Goal: Information Seeking & Learning: Learn about a topic

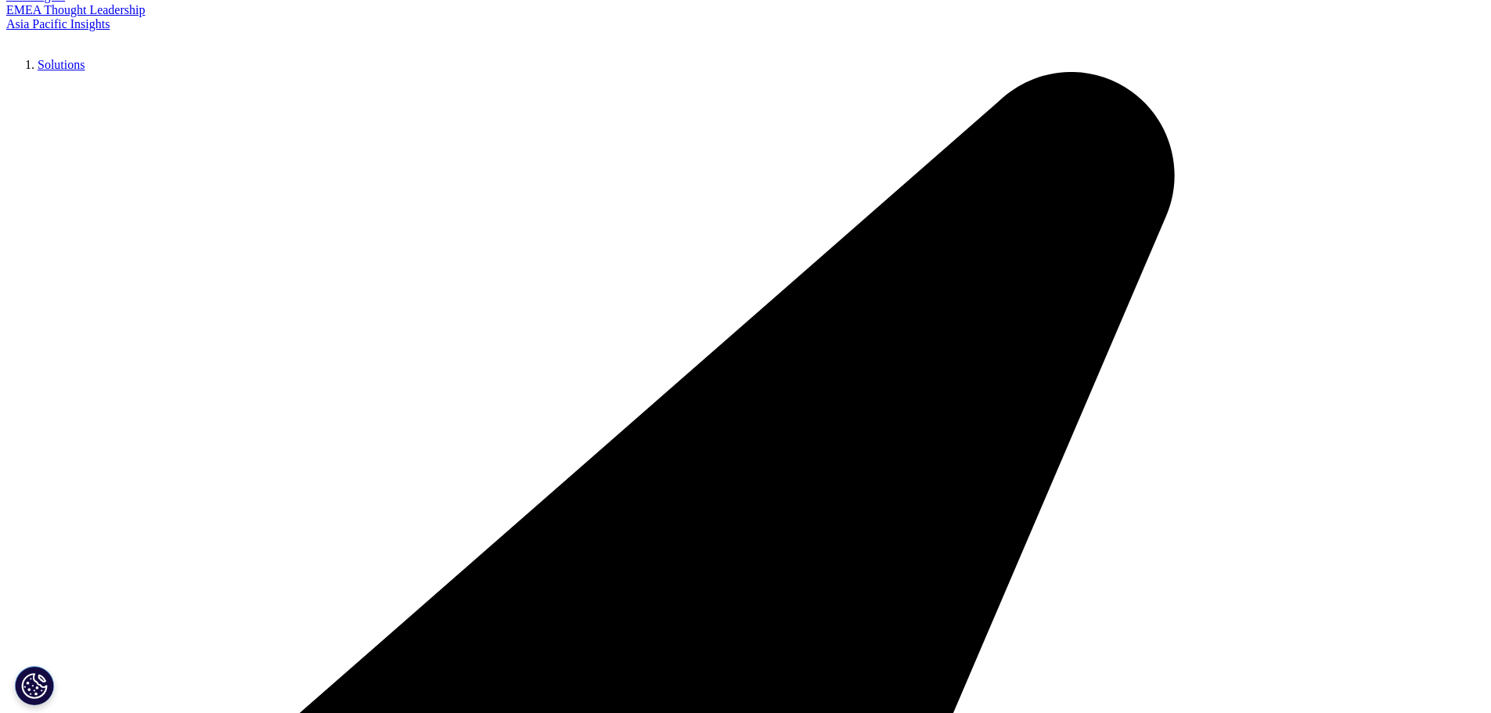
scroll to position [235, 0]
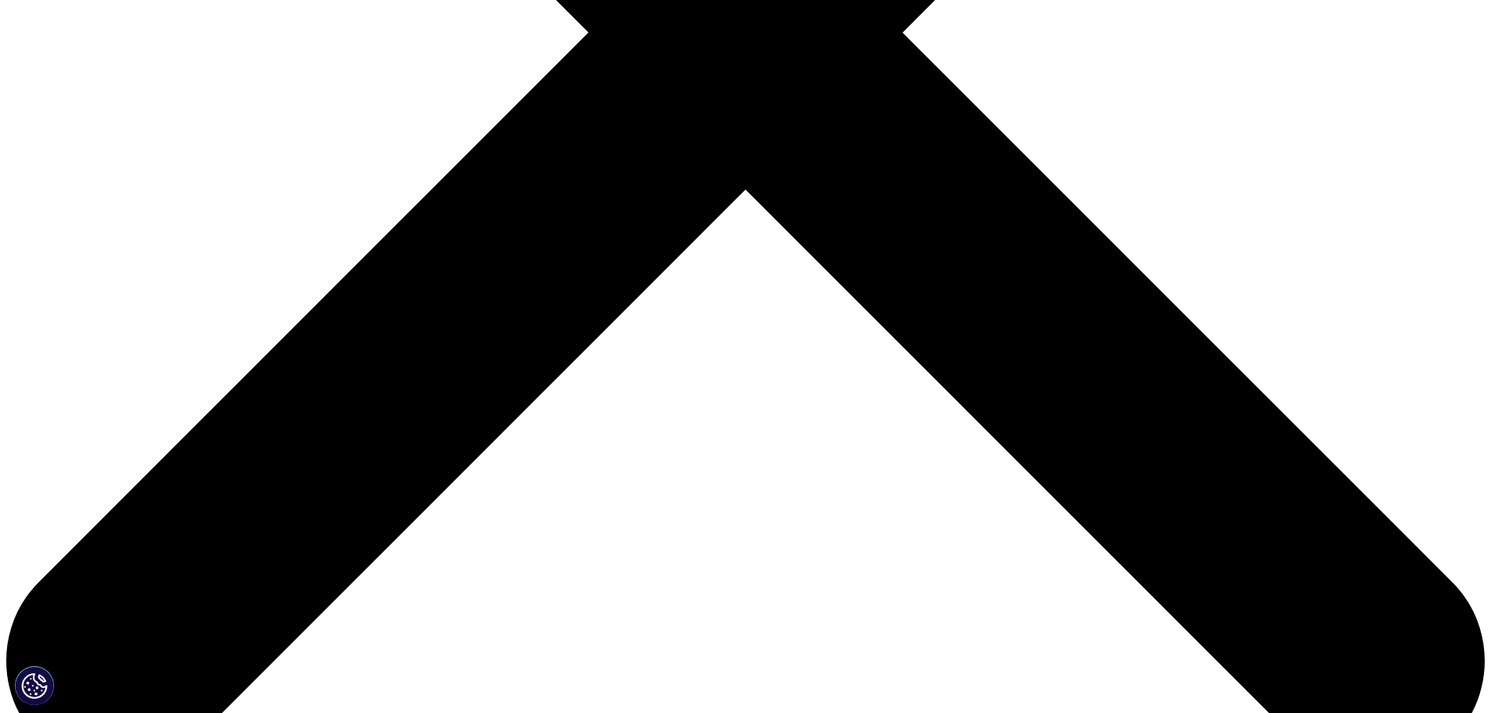
scroll to position [704, 0]
